Goal: Transaction & Acquisition: Purchase product/service

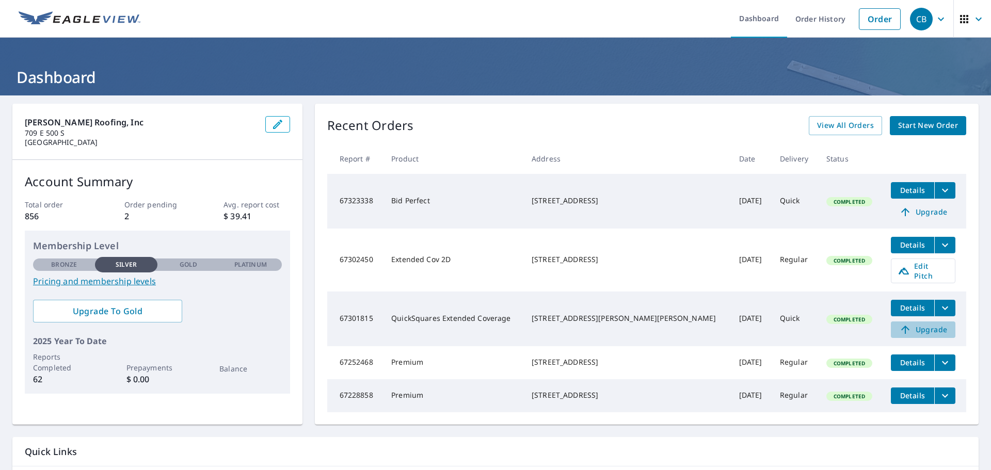
click at [906, 324] on span "Upgrade" at bounding box center [923, 330] width 52 height 12
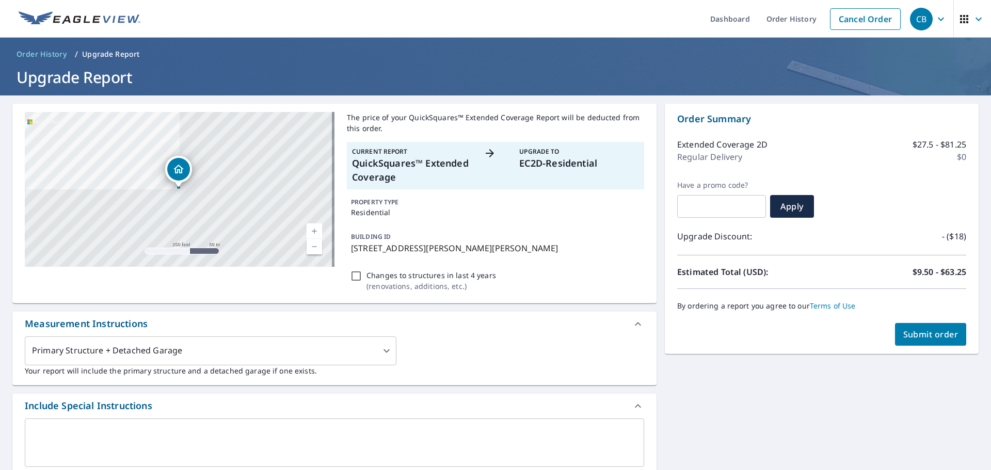
click at [931, 335] on span "Submit order" at bounding box center [930, 334] width 55 height 11
